Goal: Task Accomplishment & Management: Complete application form

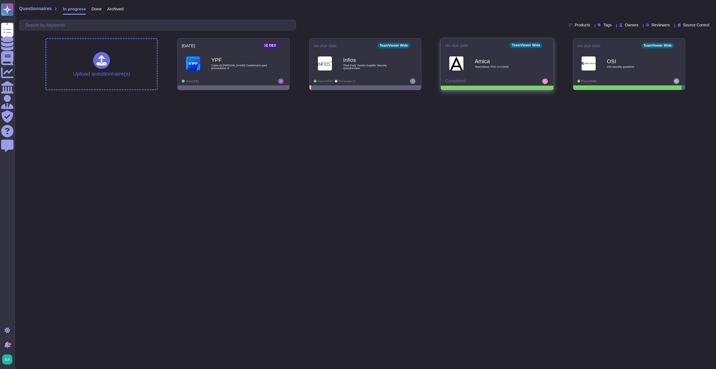
click at [513, 66] on span "TeamViewer POC ICA (003)" at bounding box center [503, 66] width 57 height 3
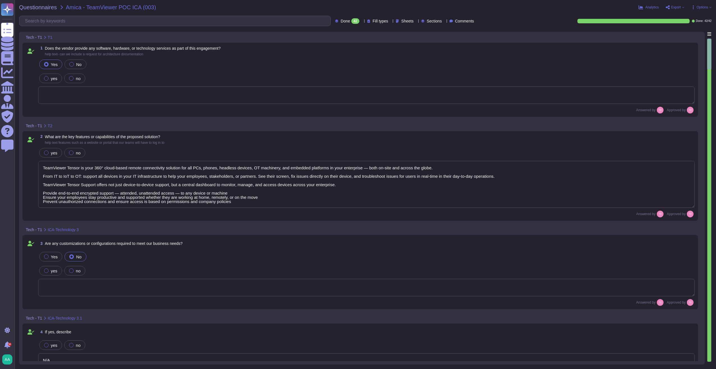
type textarea "TeamViewer Tensor is your 360° cloud-based remote connectivity solution for all…"
type textarea "N/A"
type textarea "Vendor Cloud"
type textarea "TeamViewer does not own, lease or operate any TeamViewer server infrastructure …"
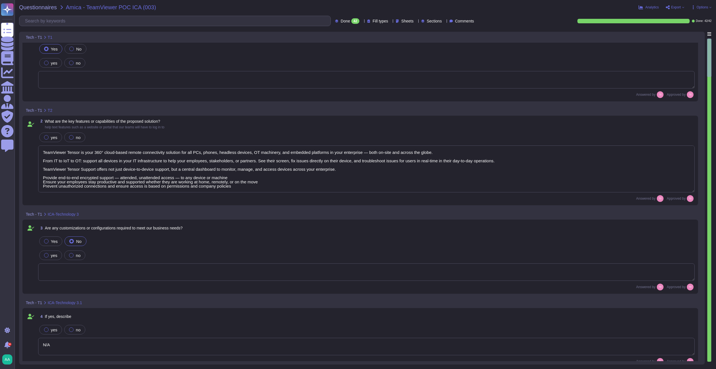
type textarea "Logically separated multi-tenant environment"
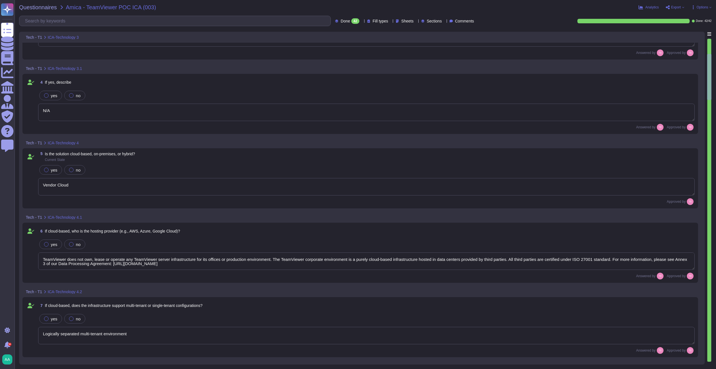
type textarea "N/A"
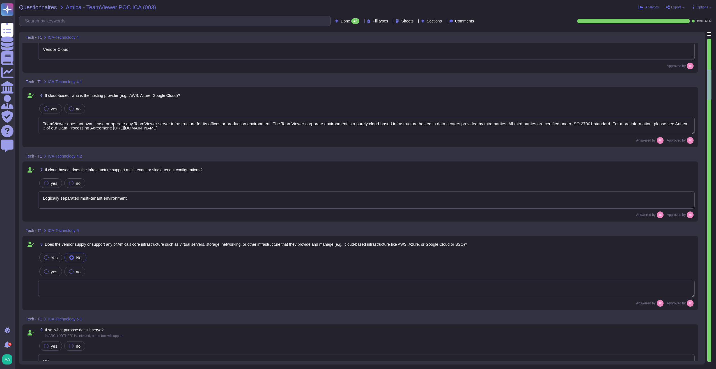
type textarea "Please see Annex 2 of our DPA for our technical and security measures: https://…"
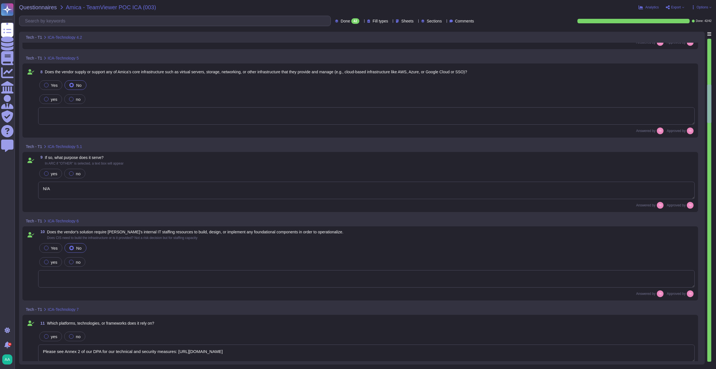
type textarea "Supported operating systems for TeamViewer - https://www.teamviewer.com/en-us/g…"
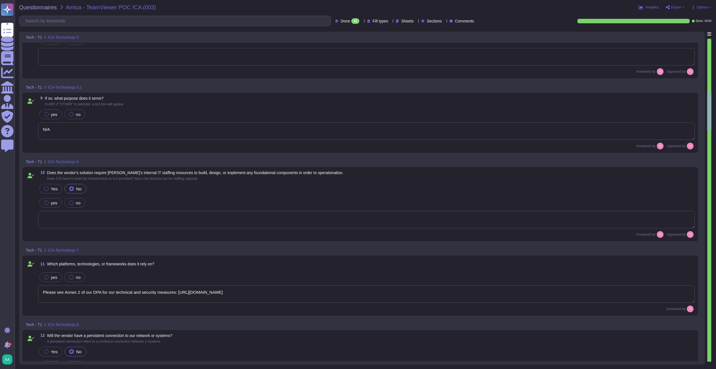
type textarea "Integrations are available but not required"
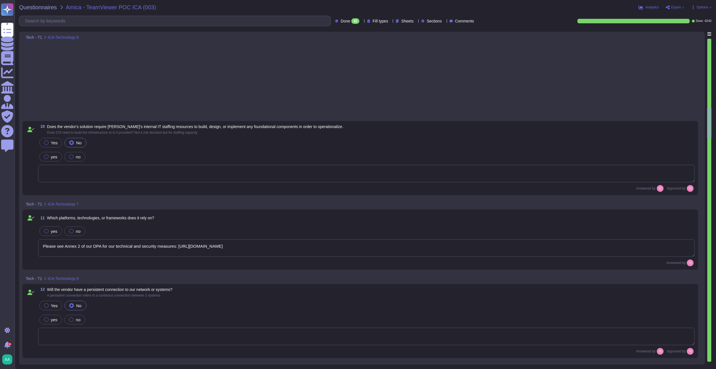
type textarea "N/A"
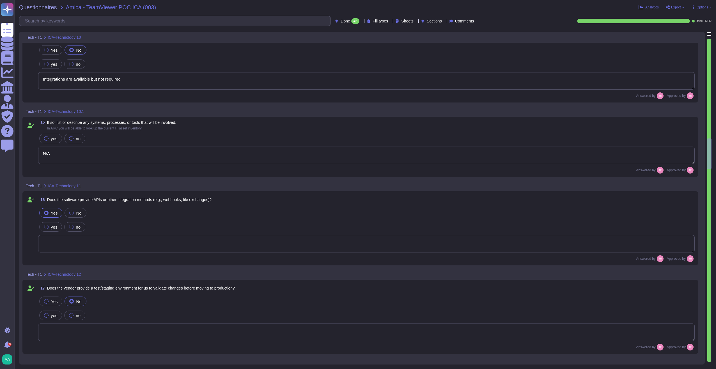
type textarea "N/A"
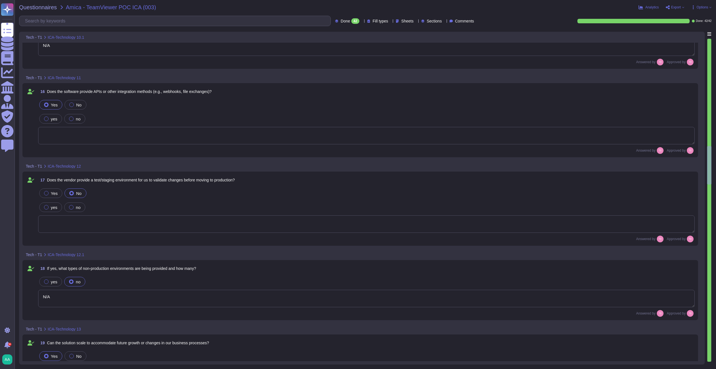
type textarea "Software updates are typically released on a monthly cadence and are included a…"
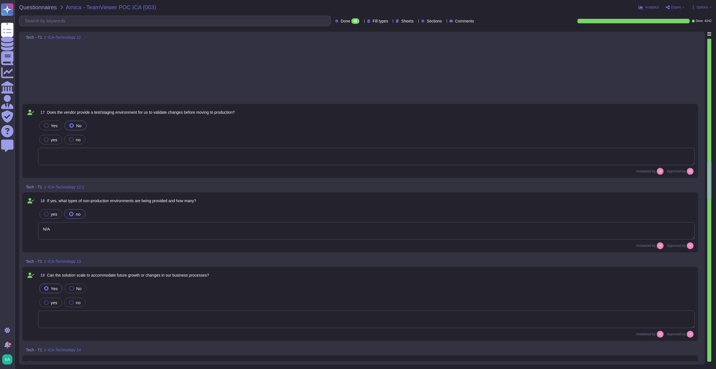
type textarea "Regular maintenance is maintained on an appropriate schedule for the system inv…"
type textarea "TeamViewer as a company will not push normal updates to your installs. The soft…"
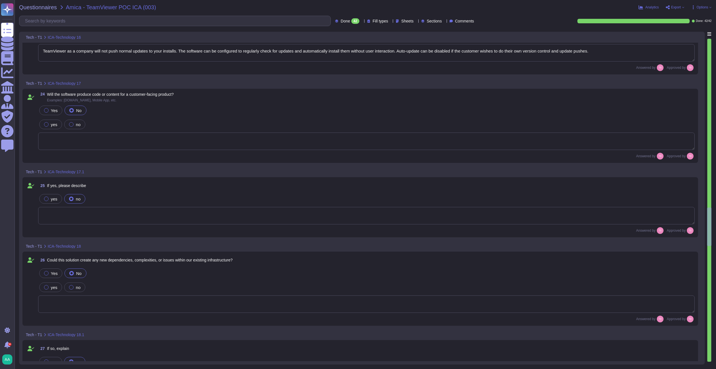
type textarea "No"
type textarea "N/A"
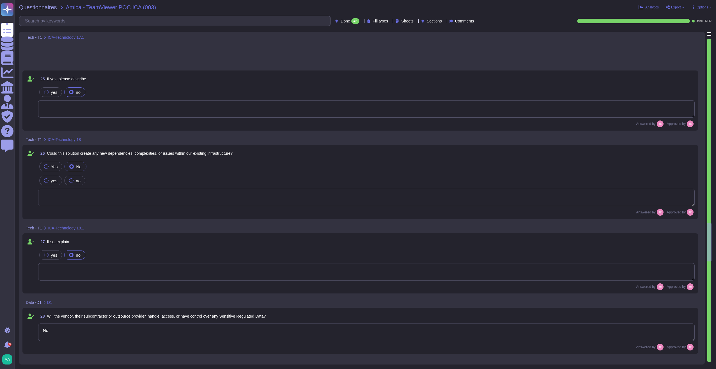
type textarea "N/A"
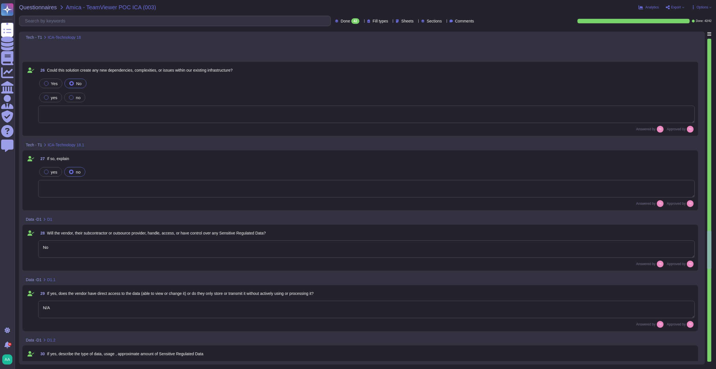
scroll to position [1984, 0]
type textarea "N/A"
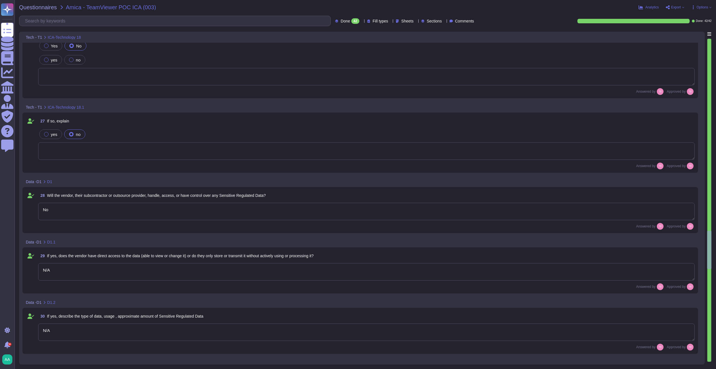
type textarea "N/A"
click at [45, 8] on span "Questionnaires" at bounding box center [38, 7] width 38 height 6
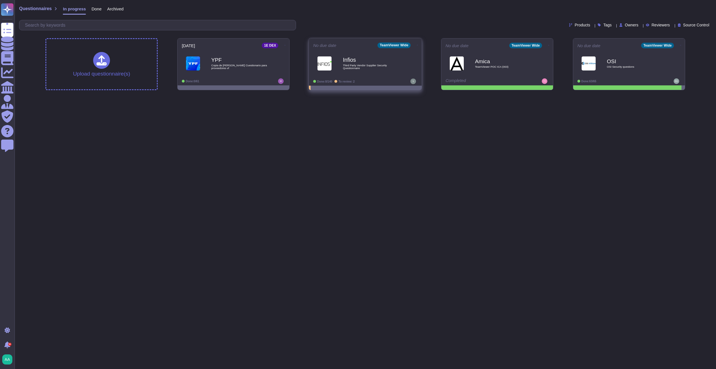
click at [324, 82] on span "Done: 0/140" at bounding box center [324, 81] width 15 height 3
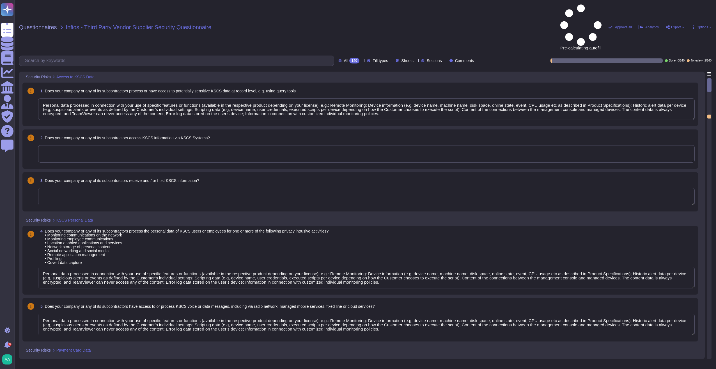
type textarea "Personal data processed in connection with your use of specific features or fun…"
type textarea "No, we do not store or process payment card information."
type textarea "Not applicable"
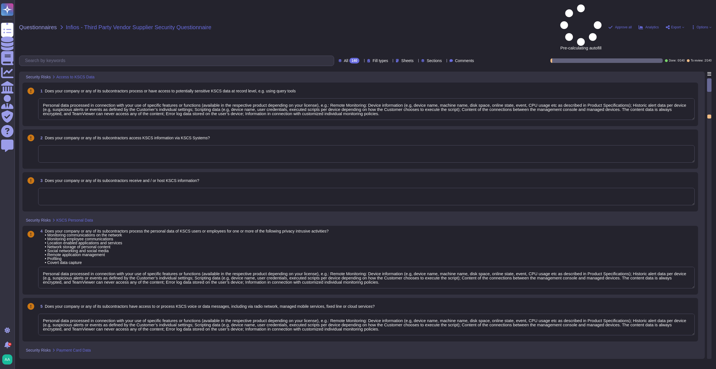
type textarea "No"
type textarea "Not applicable"
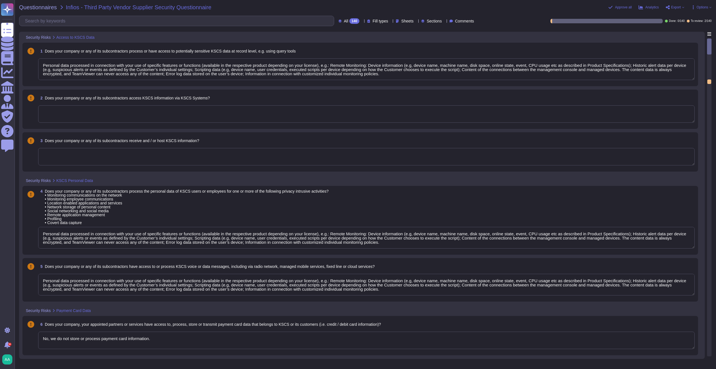
type textarea "No"
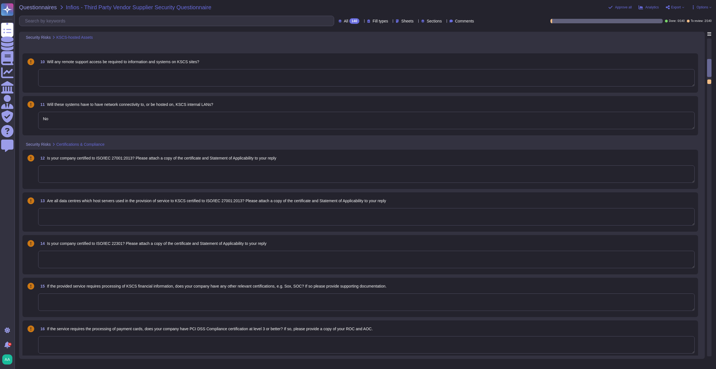
type textarea "Others Coverage"
type textarea "None"
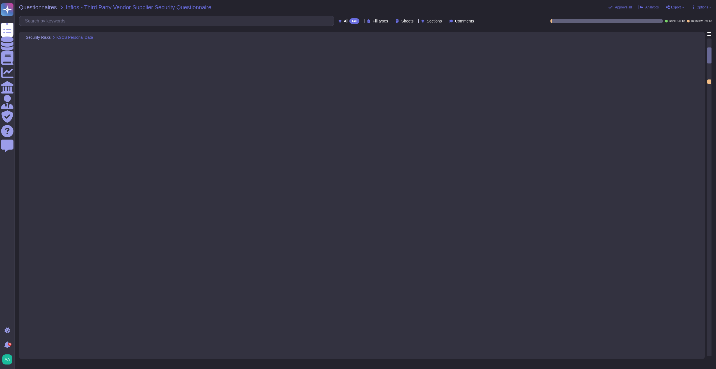
type textarea "Personal data processed in connection with your use of specific features or fun…"
type textarea "No, we do not store or process payment card information."
type textarea "Not applicable"
type textarea "No"
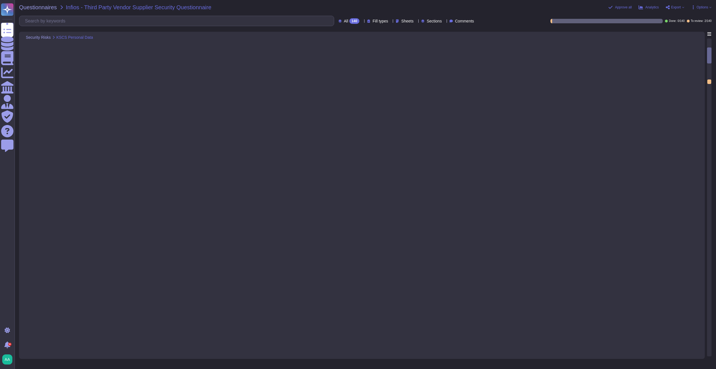
type textarea "Not applicable"
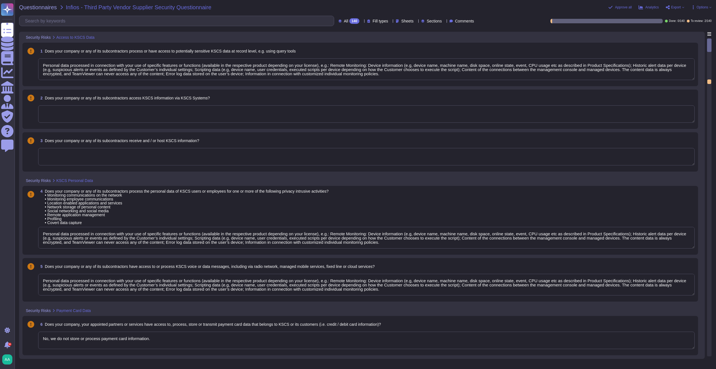
type textarea "Personal data processed in connection with your use of specific features or fun…"
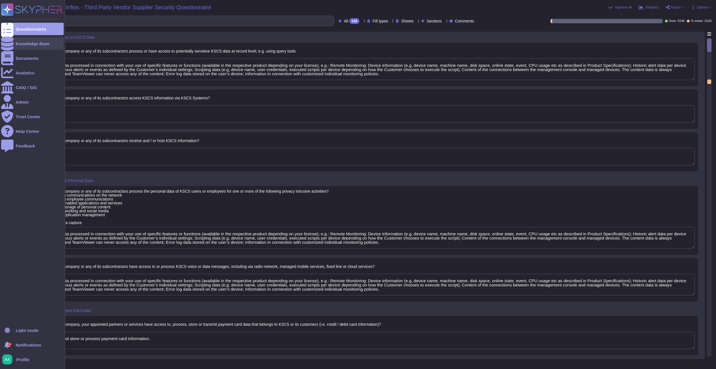
click at [8, 43] on icon at bounding box center [7, 43] width 12 height 14
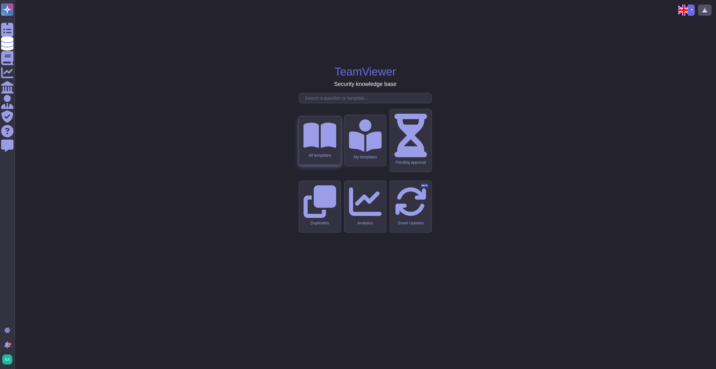
click at [324, 148] on icon at bounding box center [319, 135] width 33 height 25
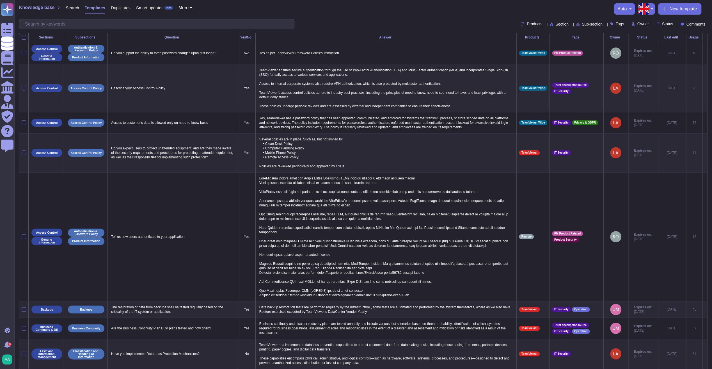
click at [649, 37] on icon at bounding box center [649, 37] width 0 height 0
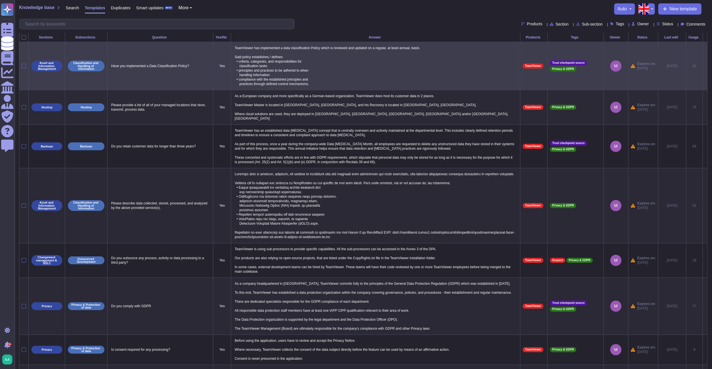
click at [320, 66] on p "TeamViewer has implemented a data classification Policy which is reviewed and u…" at bounding box center [375, 65] width 285 height 43
type textarea "TeamViewer has implemented a data classification Policy which is reviewed and u…"
click at [705, 66] on icon at bounding box center [705, 66] width 0 height 0
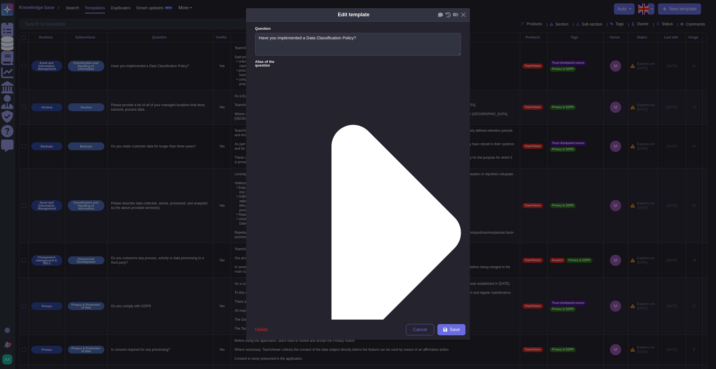
type textarea "Have you implemented a Data Classification Policy?"
type textarea "TeamViewer has implemented a data classification Policy which is reviewed and u…"
click at [331, 125] on icon at bounding box center [396, 233] width 130 height 216
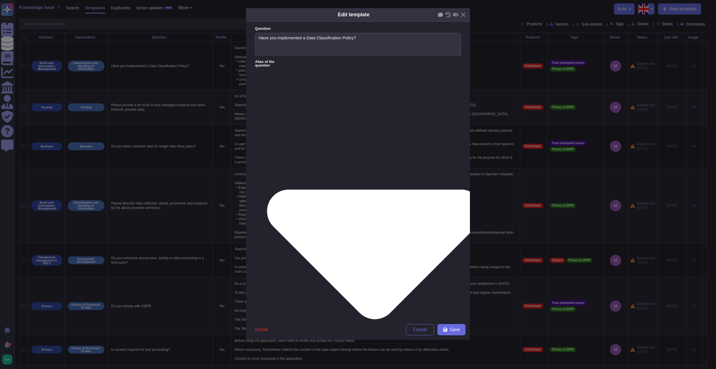
type textarea "Are the responsibilities regarding data stewardship defined, assigned, document…"
type textarea "Are policies and procedures established for data labeling and handling in order…"
type textarea "Are your confidential data access controls in line with your data classificatio…"
type textarea "Are Information assets classified according to customer requirements, business …"
type textarea "Do you have a data classification/data handling program to address Confidential…"
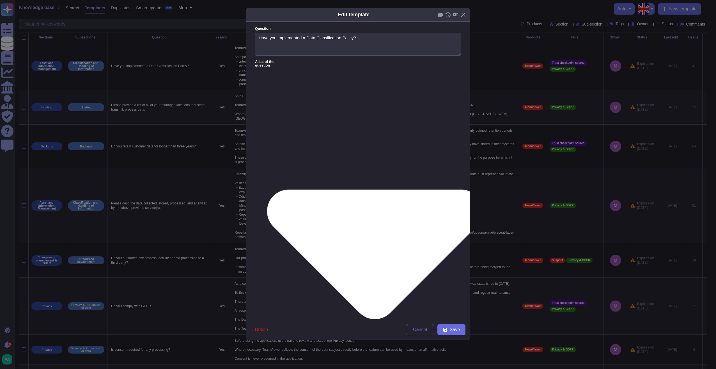
type textarea "Do you operate an information classification scheme, based on the importance of…"
type textarea "Is a data classification program in place which classifies data according to se…"
type textarea "What measures have been implemented for the appropriate isolation and segmentat…"
type textarea "Is data classification documented for all assets?"
type textarea "Are documented policies and procedures maintained to detect and report unauthor…"
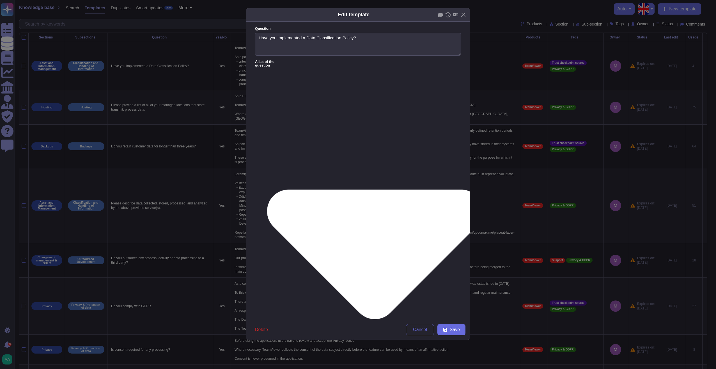
type textarea "How is the processed data classified by the data owner with respect to its conf…"
type textarea "How is the processed data classified by the data owner with respect to its inte…"
type textarea "Have you implemented a Data Classification Policy?"
type textarea "Is there a data classification and retention program for Scoped Data that ident…"
type textarea "Are there documented policies and procedures to detect and report unauthorized …"
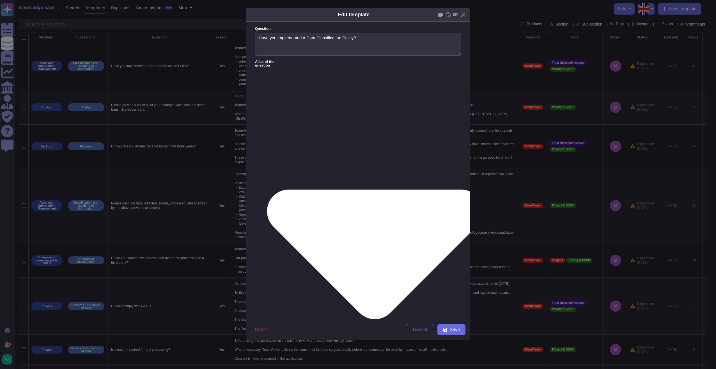
type textarea "Is there a documented policy or process to maintain accurate, complete, timely …"
type textarea "Are there documented policies and procedures to detect and report unauthorized …"
type textarea "Is there a documented policy or process to maintain accurate, complete, timely …"
type textarea "Are there documented policies and procedures to detect and report unauthorized …"
type textarea "Is there a documented policy or process to maintain accurate, complete, timely …"
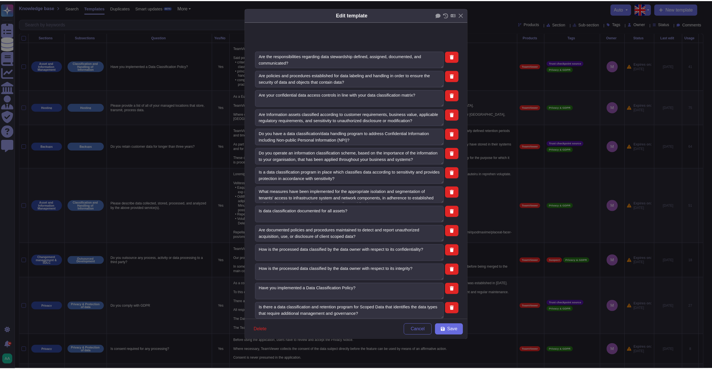
scroll to position [359, 0]
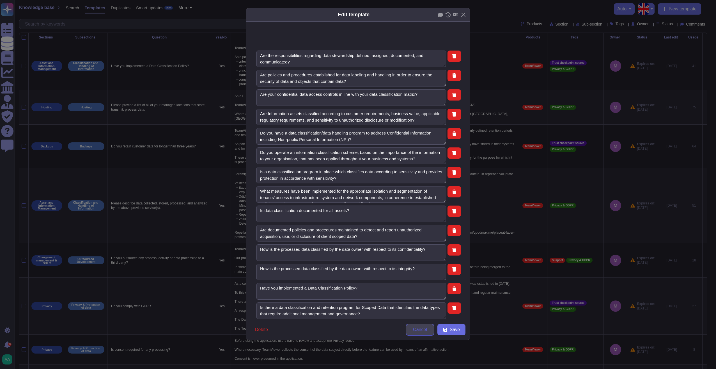
click at [428, 331] on button "Cancel" at bounding box center [420, 329] width 28 height 11
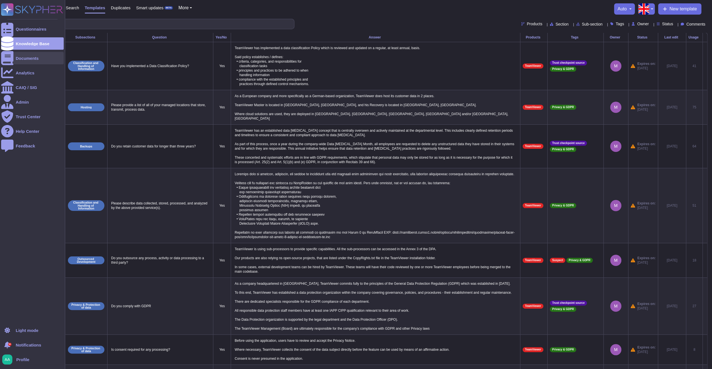
click at [10, 60] on div at bounding box center [7, 58] width 12 height 12
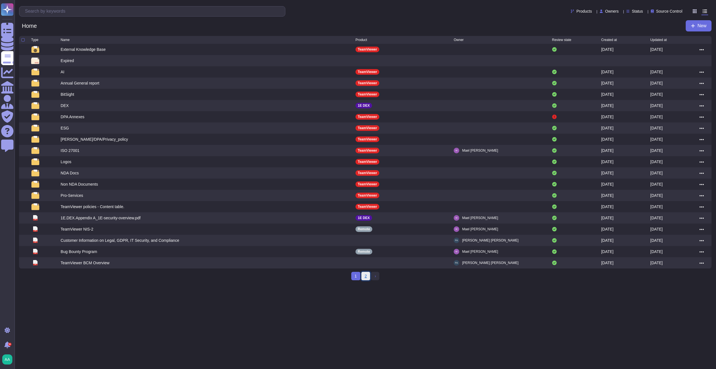
click at [366, 279] on link "2" at bounding box center [365, 276] width 9 height 8
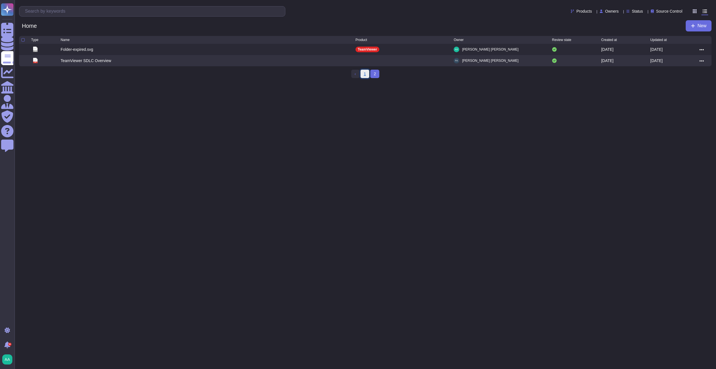
click at [365, 75] on link "1" at bounding box center [365, 74] width 9 height 8
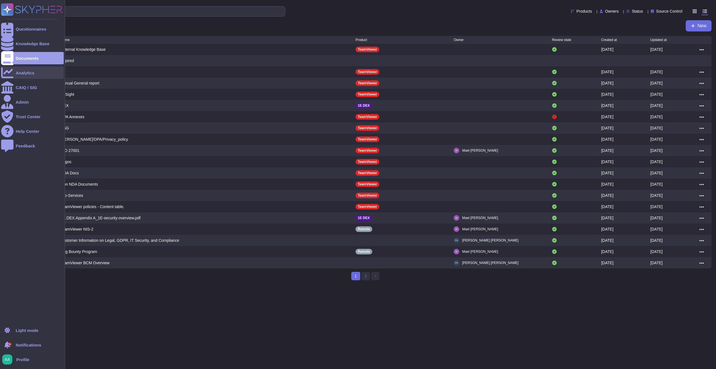
click at [10, 70] on div at bounding box center [7, 73] width 12 height 12
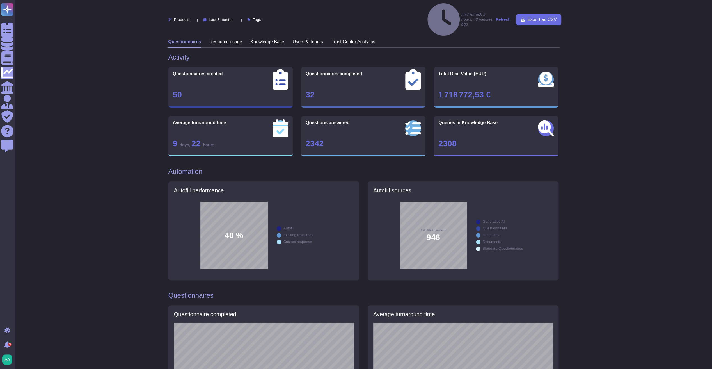
click at [219, 39] on h3 "Resource usage" at bounding box center [225, 41] width 33 height 5
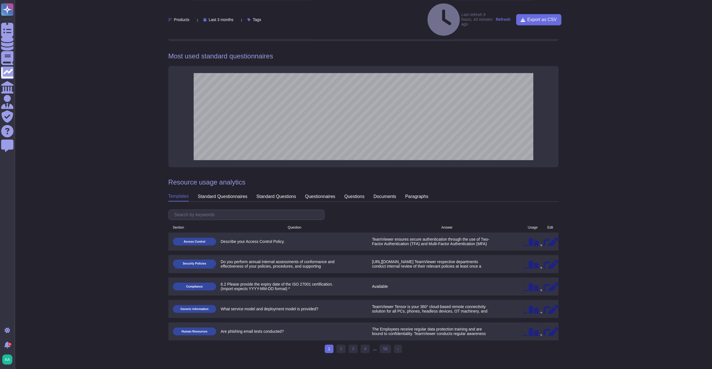
scroll to position [374, 0]
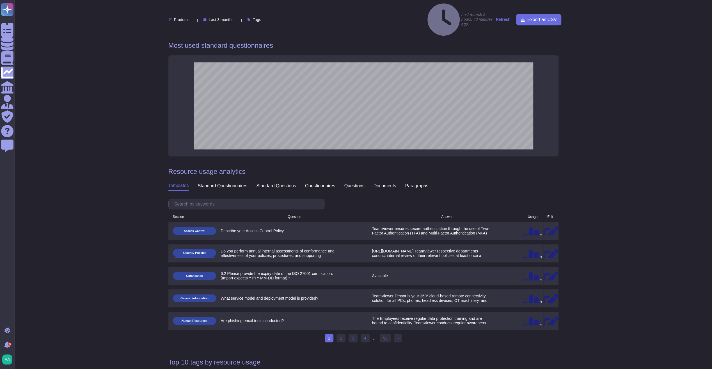
click at [231, 181] on div "standard questionnaires" at bounding box center [223, 185] width 50 height 9
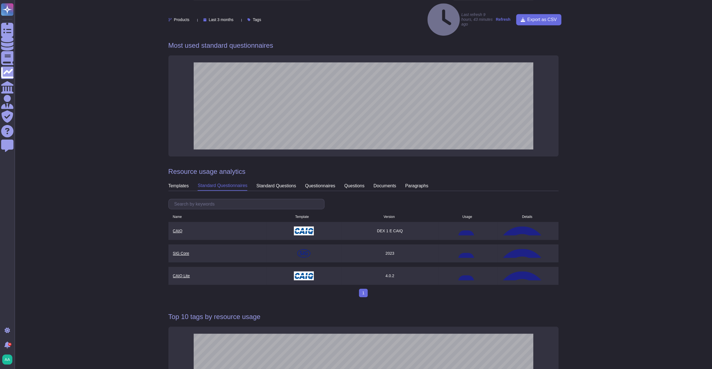
click at [282, 181] on div "standard questions" at bounding box center [276, 185] width 40 height 9
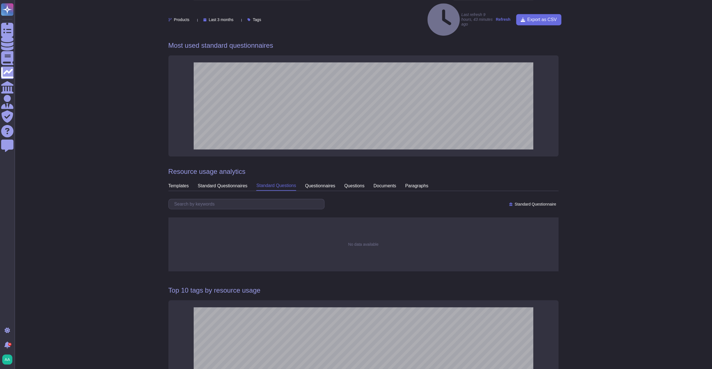
click at [322, 181] on div "questionnaires" at bounding box center [320, 185] width 30 height 9
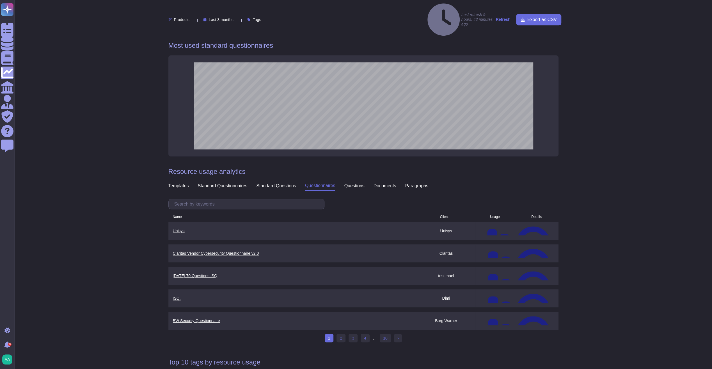
click at [351, 181] on div "questions" at bounding box center [354, 185] width 20 height 9
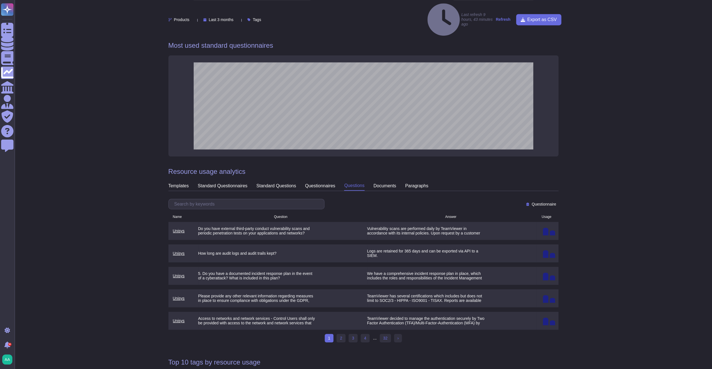
click at [384, 181] on div "documents" at bounding box center [385, 185] width 23 height 9
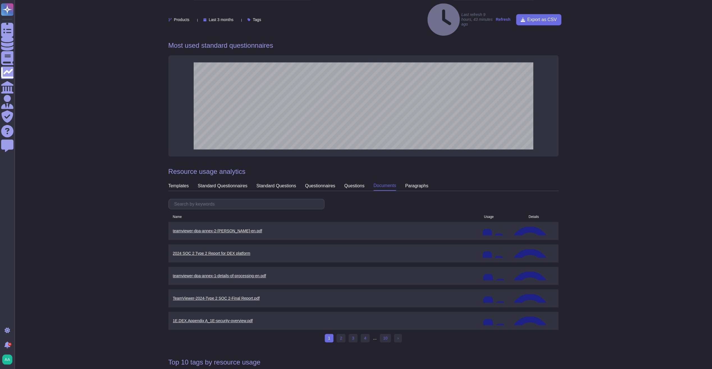
click at [415, 181] on div "paragraphs" at bounding box center [416, 185] width 23 height 9
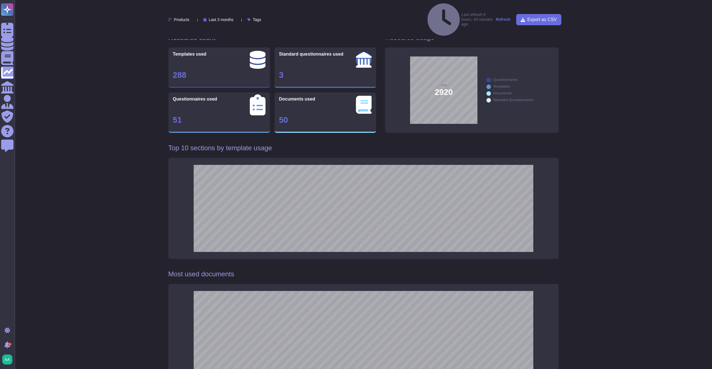
scroll to position [0, 0]
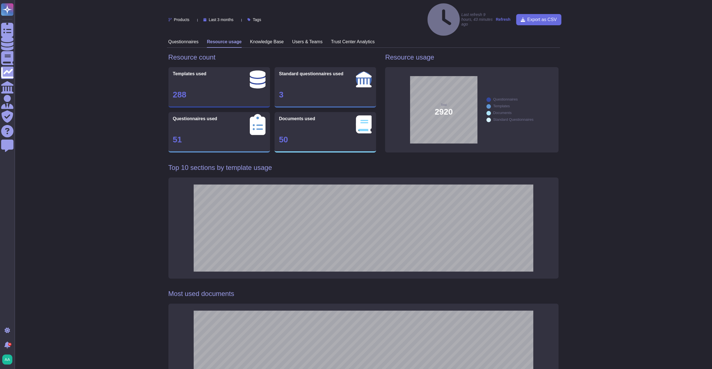
click at [271, 39] on h3 "Knowledge Base" at bounding box center [267, 41] width 34 height 5
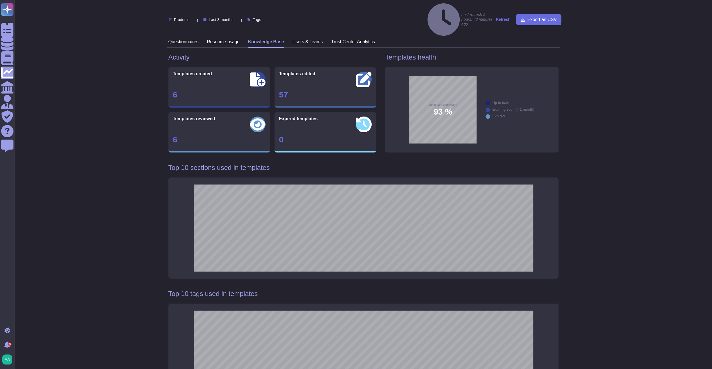
click at [311, 39] on h3 "Users & Teams" at bounding box center [307, 41] width 30 height 5
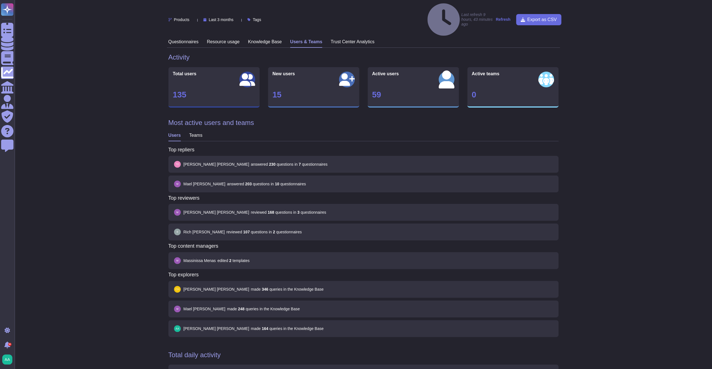
click at [341, 39] on div "Trust Center Analytics" at bounding box center [353, 43] width 44 height 9
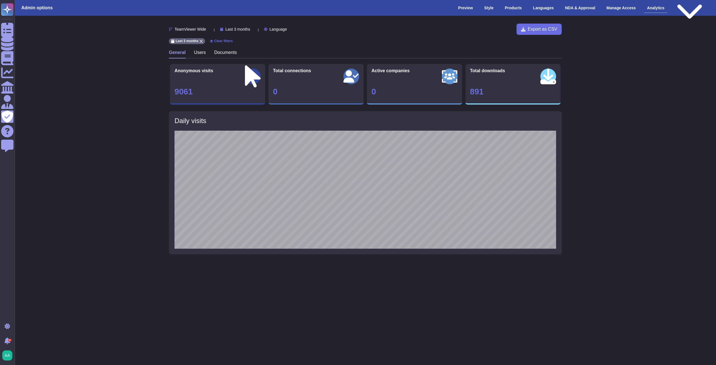
click at [253, 29] on icon at bounding box center [253, 29] width 0 height 0
click at [252, 84] on span "Last 12 months" at bounding box center [244, 85] width 29 height 5
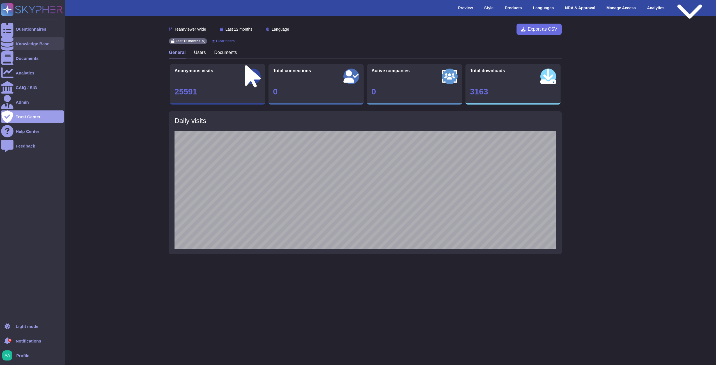
click at [35, 47] on div "Knowledge Base" at bounding box center [32, 43] width 63 height 12
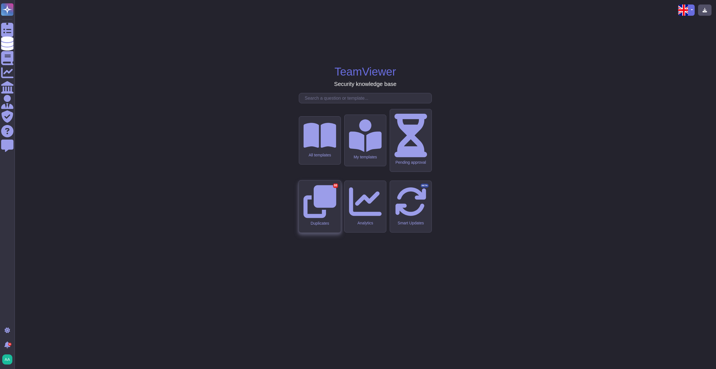
click at [328, 208] on div "Duplicates 88" at bounding box center [320, 206] width 42 height 52
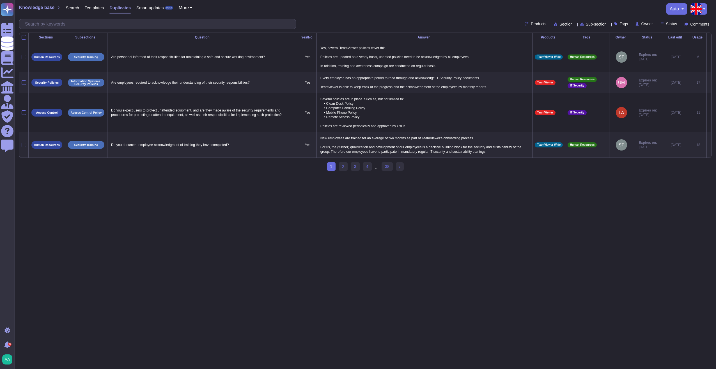
click at [156, 6] on span "Smart updates" at bounding box center [150, 8] width 28 height 4
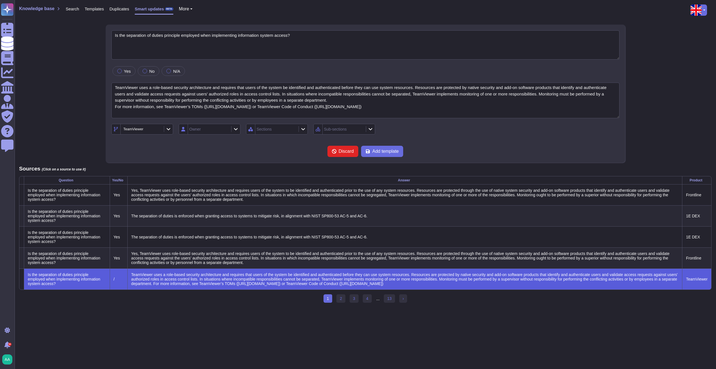
type textarea "Is the separation of duties principle employed when implementing information sy…"
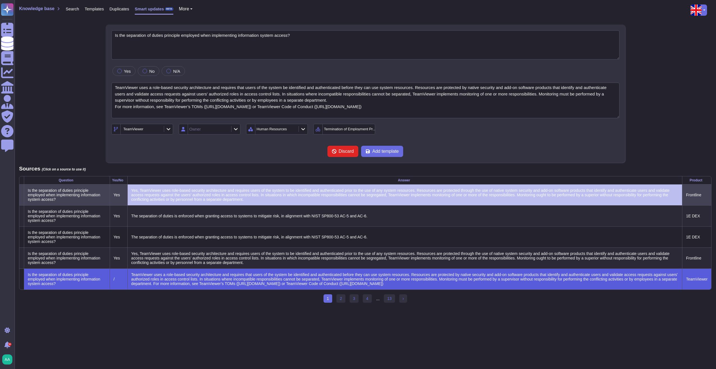
type textarea "TeamViewer uses a role-based security architecture and requires that users of t…"
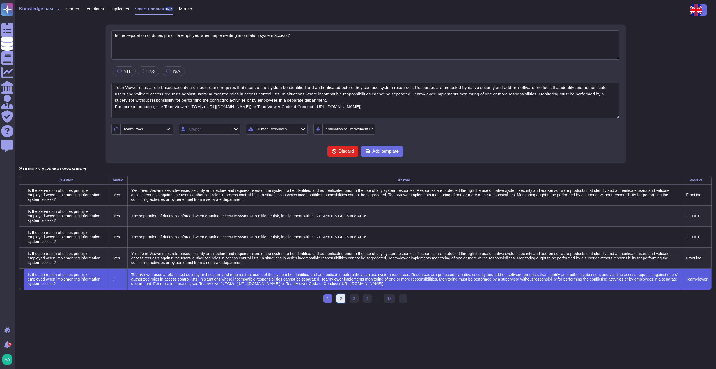
click at [341, 303] on link "2" at bounding box center [340, 298] width 9 height 8
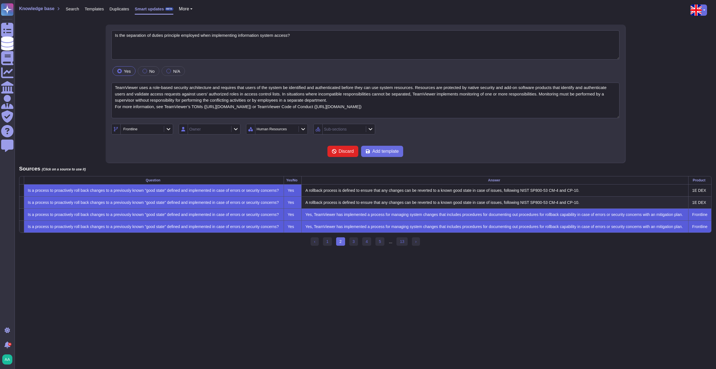
type textarea "Is a process to proactively roll back changes to a previously known "good state…"
type textarea "Yes, TeamViewer has implemented a process for managing system changes that incl…"
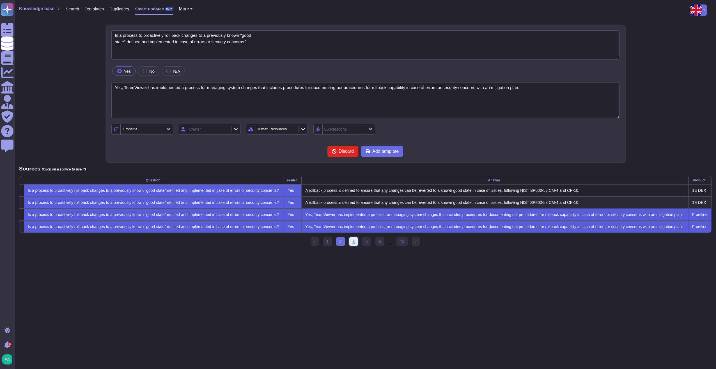
click at [355, 246] on link "3" at bounding box center [353, 241] width 9 height 8
type textarea "Are software firewalls configured on managed endpoints?"
type textarea "Firewall systems are in place to filter unauthorized inbound network traffic fr…"
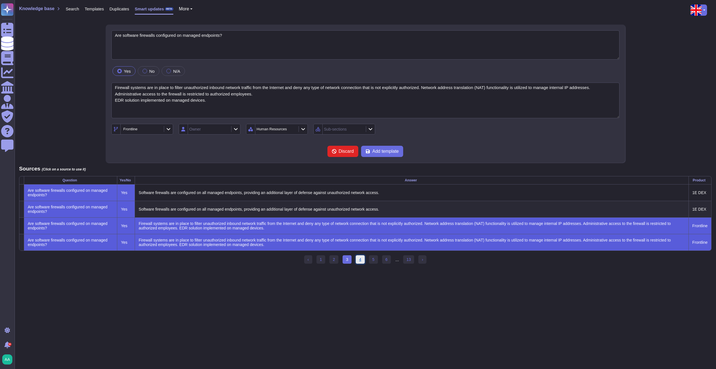
click at [361, 258] on link "4" at bounding box center [360, 259] width 9 height 8
type textarea "Is HTTPS enabled for all web pages?"
type textarea "Yes, all connections to our websites, web services, and apps are SSL/TLS encryp…"
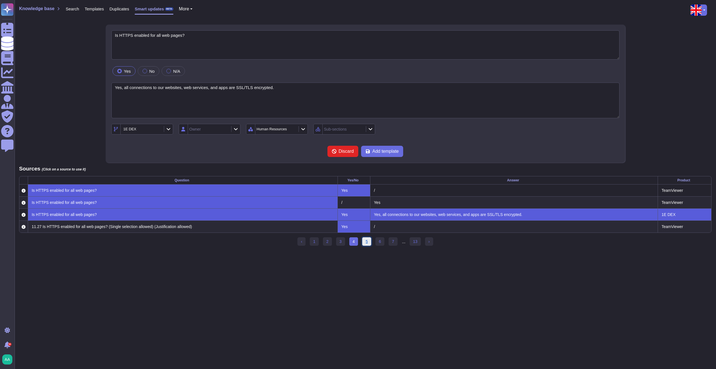
click at [365, 245] on link "5" at bounding box center [366, 241] width 9 height 8
type textarea "Is the shared ownership and applicability of all CSA CCM controls delineated ac…"
type textarea "Yes, TeamViewer has a third-party vendor risk management process that specifies…"
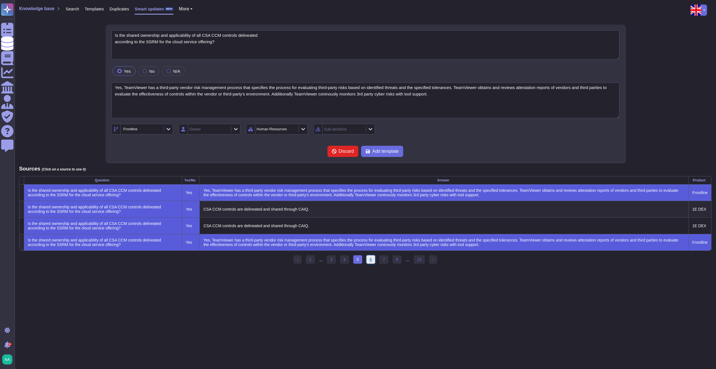
click at [374, 264] on link "6" at bounding box center [370, 259] width 9 height 8
type textarea "Are any actions performed by the mobile application to access, process, transmi…"
type textarea "Browsing functionalities within Customers own mobile apps (e.g, co-browsing, ch…"
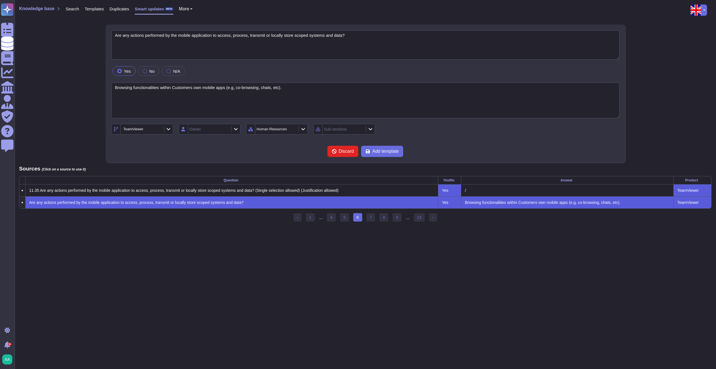
click at [122, 8] on span "Duplicates" at bounding box center [119, 9] width 20 height 4
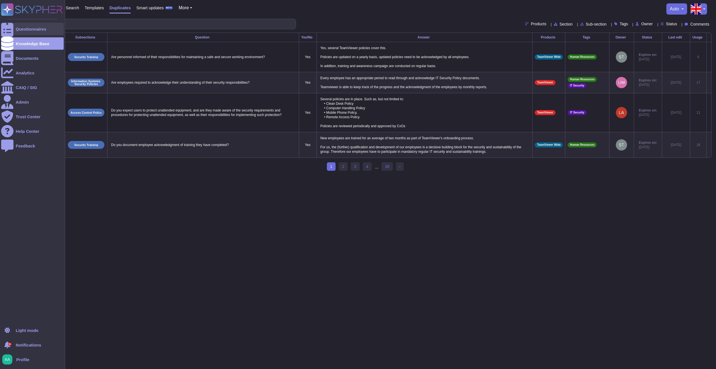
click at [5, 30] on div at bounding box center [7, 29] width 12 height 12
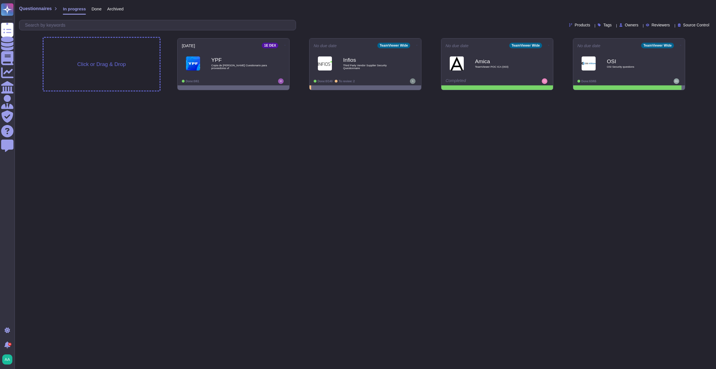
click at [99, 79] on div "Click or Drag & Drop" at bounding box center [101, 64] width 116 height 53
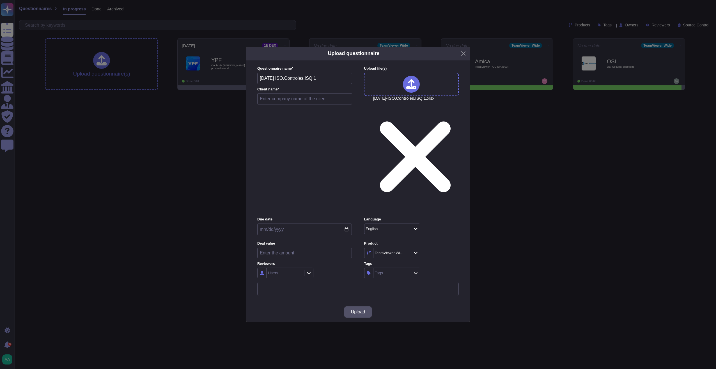
click at [314, 104] on input "text" at bounding box center [304, 98] width 95 height 11
type input "Testical"
click at [310, 270] on div at bounding box center [308, 273] width 9 height 6
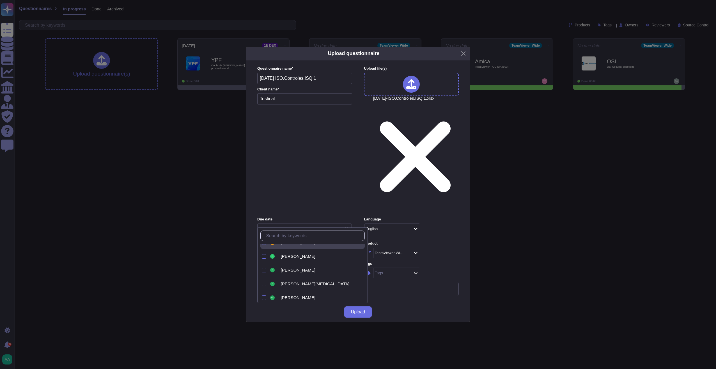
scroll to position [430, 0]
click at [311, 242] on div "Aaron Boshers Abdiel Guevara Alex Wang Alexis Jaimes Andrew Deasey Anna Klotzbu…" at bounding box center [312, 264] width 111 height 75
click at [311, 248] on div "Edward Moore" at bounding box center [322, 246] width 82 height 5
click at [404, 302] on div "Upload" at bounding box center [358, 312] width 224 height 20
click at [368, 306] on button "Upload" at bounding box center [358, 311] width 28 height 11
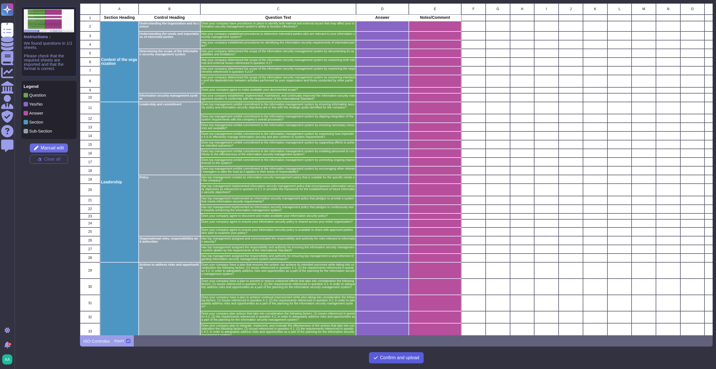
click at [410, 357] on span "Confirm and upload" at bounding box center [399, 357] width 39 height 4
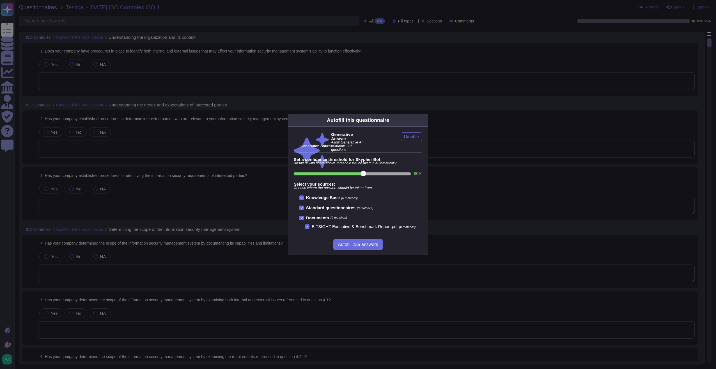
scroll to position [0, 0]
click at [354, 244] on span "Autofill 235 answers" at bounding box center [358, 244] width 40 height 4
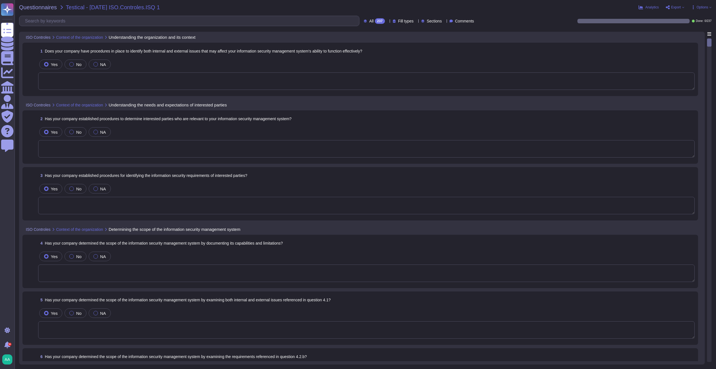
type textarea "Yes, a formal risk assessment is conducted at least annually to identify intern…"
type textarea "Yes, as part of our risk-based approach, we have implemented a process for iden…"
type textarea "Yes, we have procedures in place for identifying the information security requi…"
type textarea "Yes, TeamViewer has implemented an Information security management system accor…"
type textarea "Yes, a formal risk assessment is conducted at least annually to identify intern…"
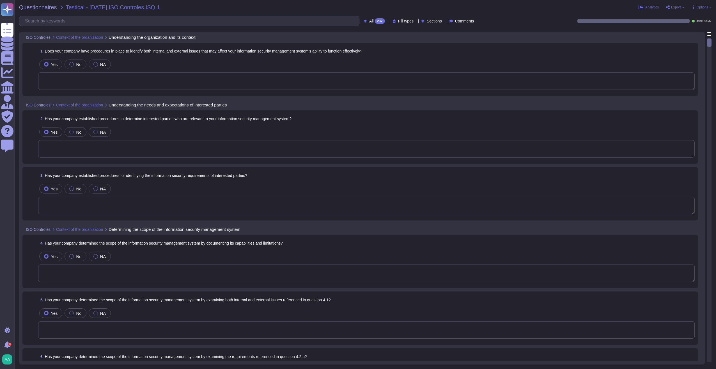
type textarea "Yes, TeamViewer has established a risk-based approach to information security m…"
type textarea "Yes, TeamViewer identifies and manages risks that could potentially affect its …"
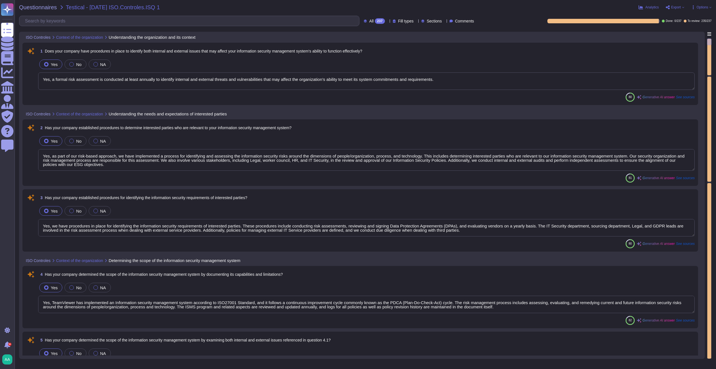
click at [497, 80] on textarea "Yes, a formal risk assessment is conducted at least annually to identify intern…" at bounding box center [366, 80] width 657 height 17
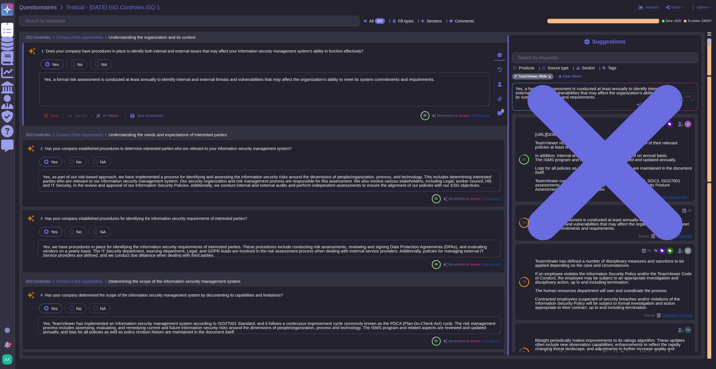
click at [606, 107] on div "Yes, a formal risk assessment is conducted at least annually to identify intern…" at bounding box center [595, 96] width 159 height 20
drag, startPoint x: 606, startPoint y: 107, endPoint x: 584, endPoint y: 96, distance: 24.8
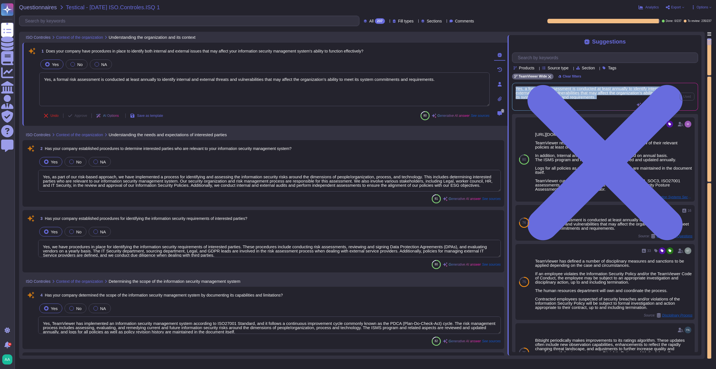
drag, startPoint x: 584, startPoint y: 96, endPoint x: 567, endPoint y: 90, distance: 17.5
click at [567, 90] on span "Yes, a formal risk assessment is conducted at least annually to identify intern…" at bounding box center [595, 92] width 159 height 13
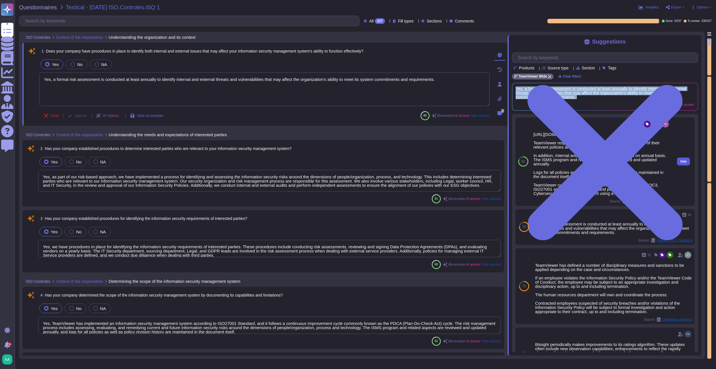
click at [684, 160] on button "Use" at bounding box center [683, 161] width 13 height 8
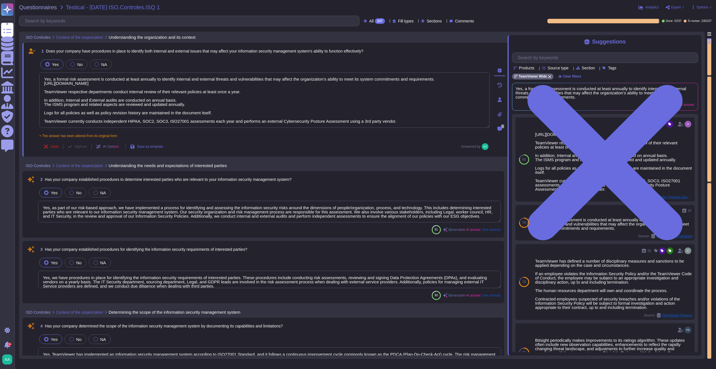
click at [450, 140] on div "Undo Approve AI Options Save as template Answered by" at bounding box center [264, 146] width 450 height 13
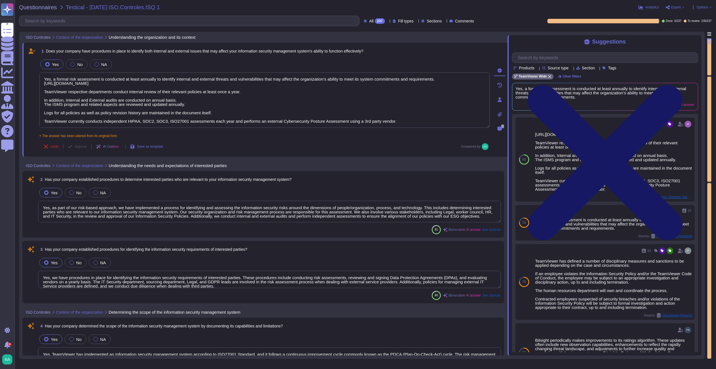
click at [695, 39] on icon at bounding box center [605, 162] width 186 height 248
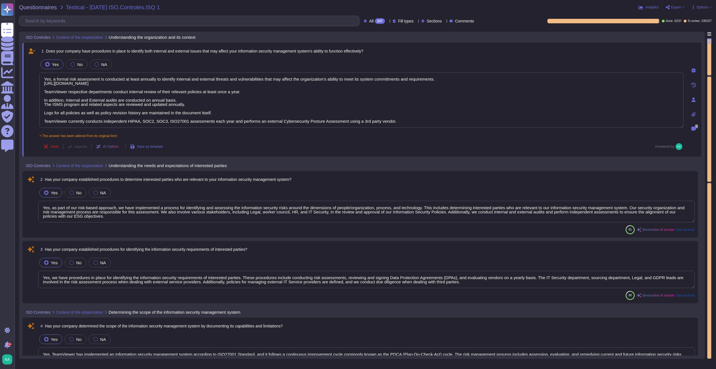
click at [233, 140] on div "Undo Approve AI Options Save as template Answered by" at bounding box center [361, 146] width 644 height 13
click at [109, 149] on div "AI Options" at bounding box center [109, 146] width 34 height 13
click at [134, 198] on div "Rewrite Rewrite the answer in a different way" at bounding box center [135, 192] width 79 height 13
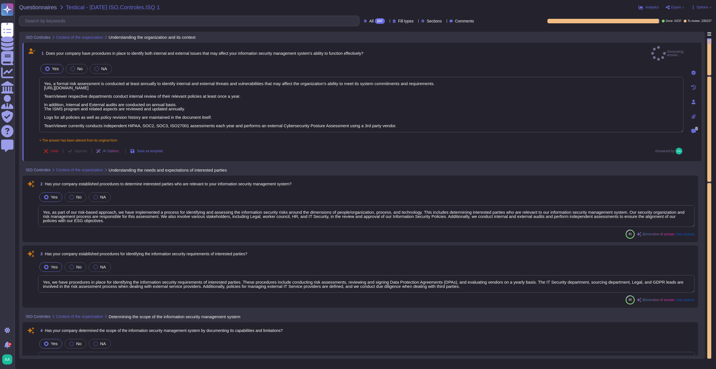
type textarea "Yes, our company has established procedures to identify both internal and exter…"
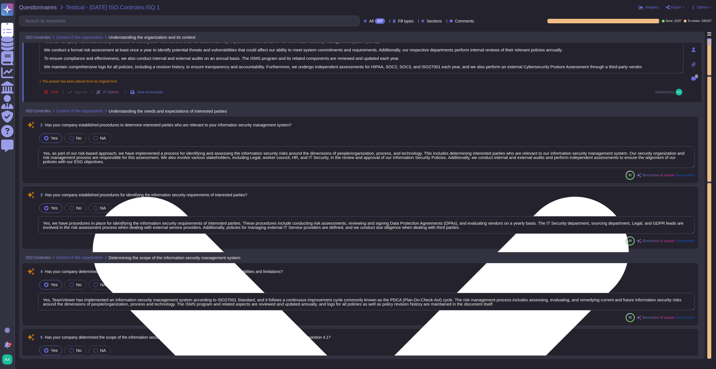
scroll to position [70, 0]
type textarea "Yes, TeamViewer identifies and manages risks that could potentially affect its …"
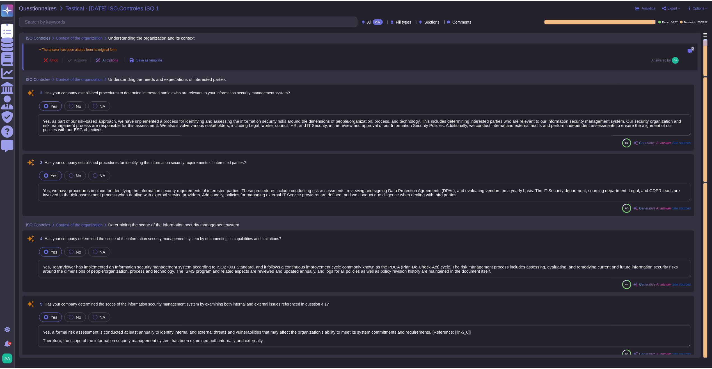
scroll to position [0, 0]
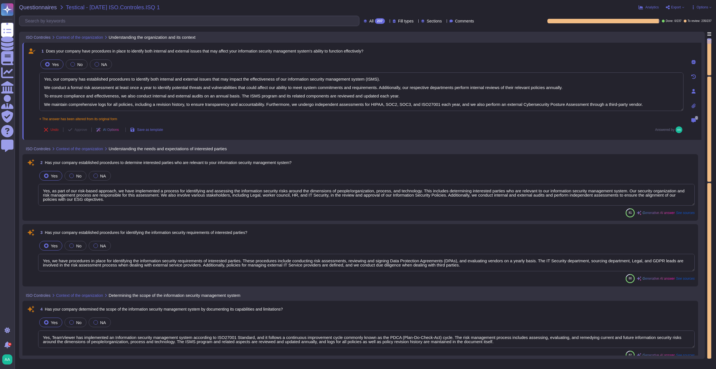
click at [698, 7] on span "Options" at bounding box center [703, 7] width 12 height 3
click at [692, 47] on div "Delete" at bounding box center [689, 59] width 35 height 24
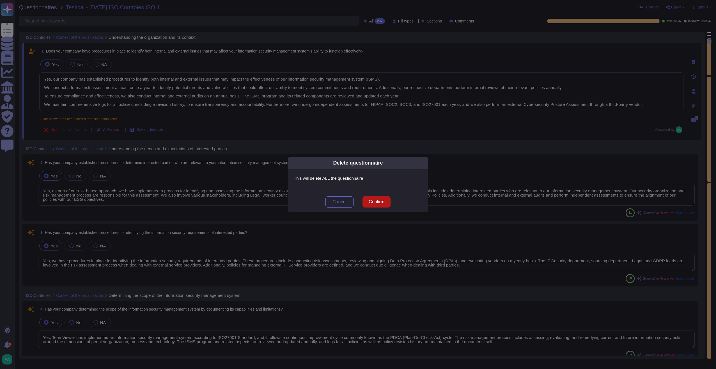
click at [384, 204] on span "Confirm" at bounding box center [377, 202] width 16 height 4
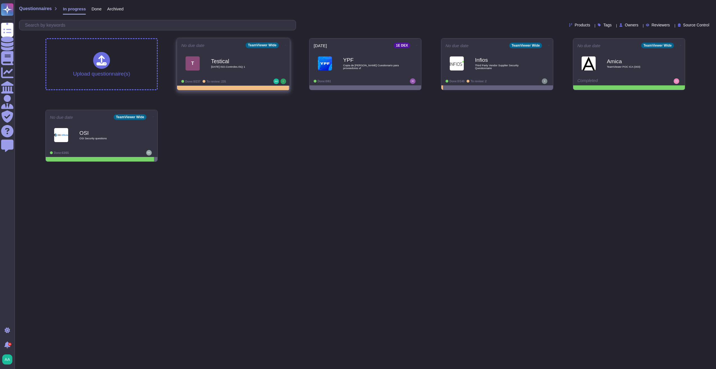
click at [285, 45] on icon at bounding box center [285, 45] width 1 height 0
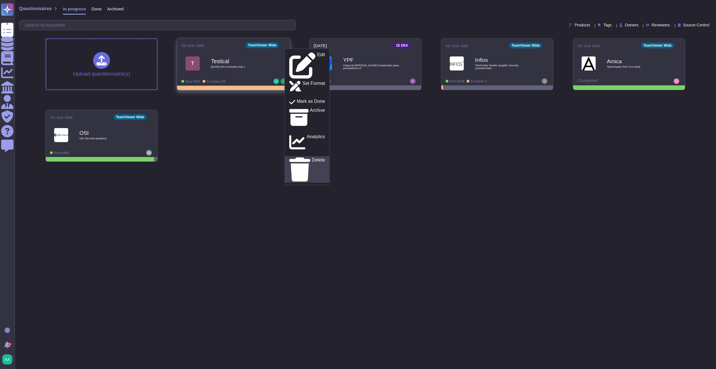
click at [312, 157] on p "Delete" at bounding box center [318, 169] width 13 height 24
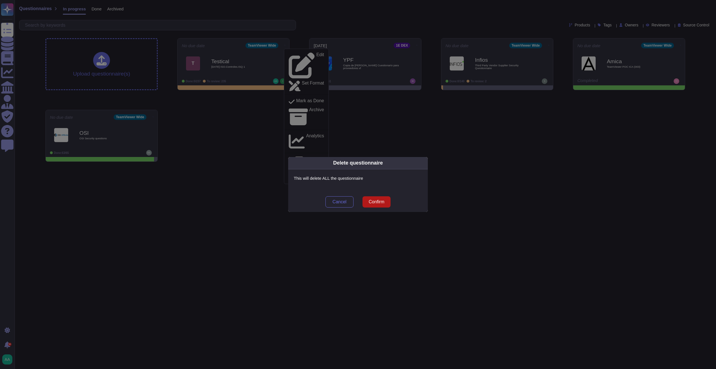
click at [379, 203] on span "Confirm" at bounding box center [377, 202] width 16 height 4
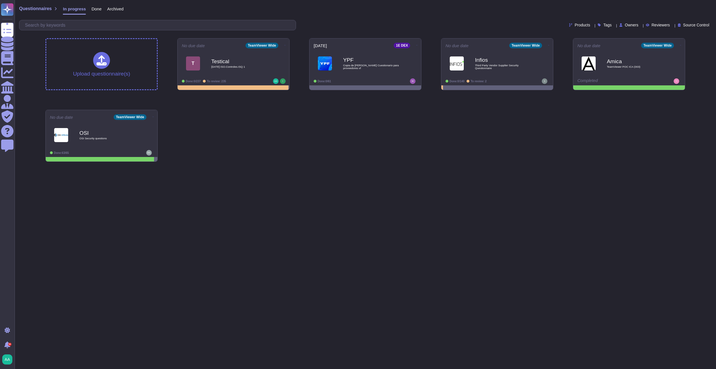
click at [107, 10] on span "Archived" at bounding box center [115, 9] width 16 height 4
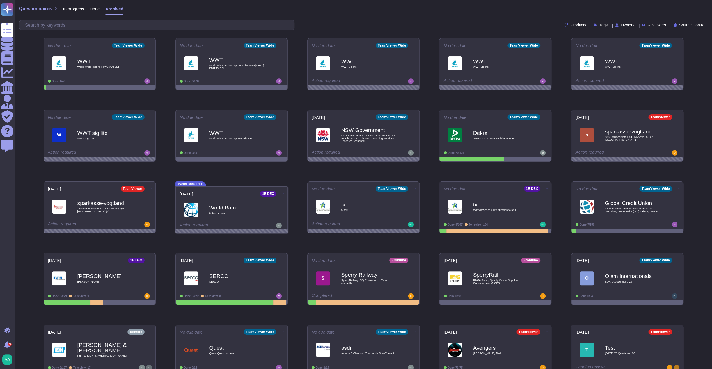
click at [94, 9] on span "Done" at bounding box center [95, 9] width 10 height 4
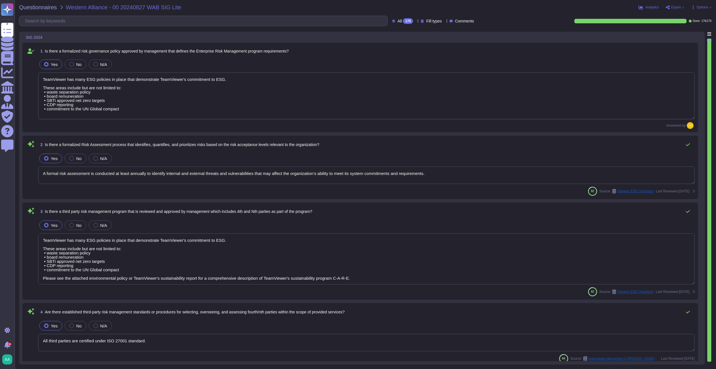
type textarea "TeamViewer has many ESG policies in place that demonstrate TeamViewer's commitm…"
type textarea "A formal risk assessment is conducted at least annually to identify internal an…"
type textarea "TeamViewer has many ESG policies in place that demonstrate TeamViewer's commitm…"
type textarea "All third parties are certified under ISO 27001 standard."
type textarea "[URL][DOMAIN_NAME] TeamViewer respective departments conduct internal review of…"
